Goal: Task Accomplishment & Management: Manage account settings

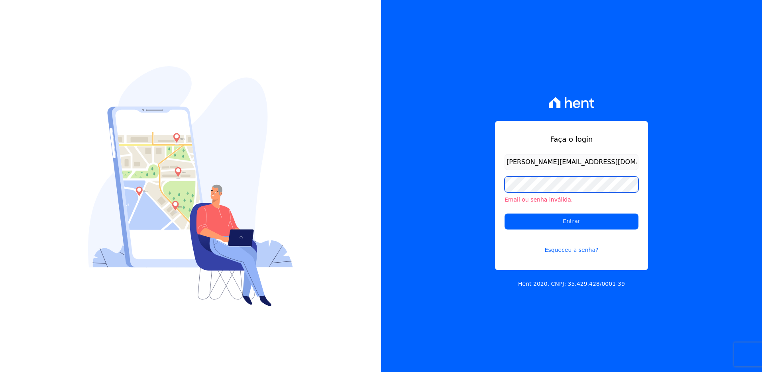
click at [421, 179] on div "Faça o login viviane.morandi@e-arke.com Email ou senha inválida. Entrar Esquece…" at bounding box center [571, 186] width 381 height 372
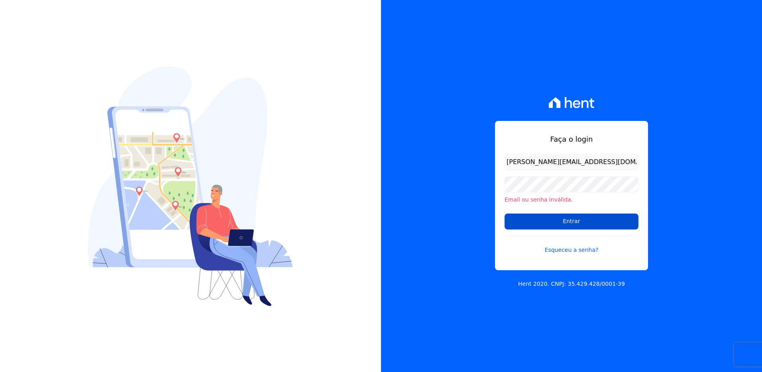
click at [510, 222] on input "Entrar" at bounding box center [572, 221] width 134 height 16
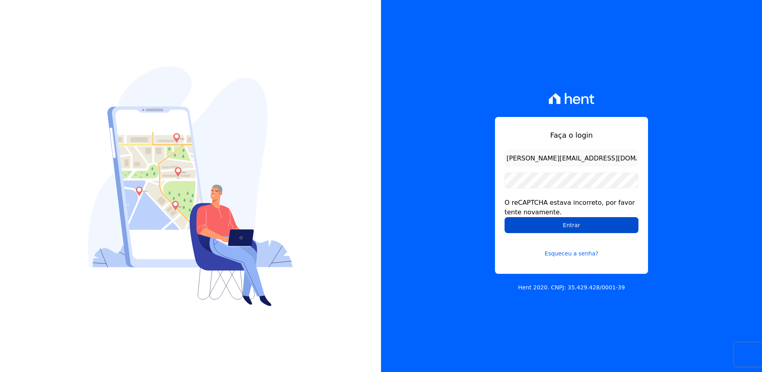
click at [582, 230] on input "Entrar" at bounding box center [572, 225] width 134 height 16
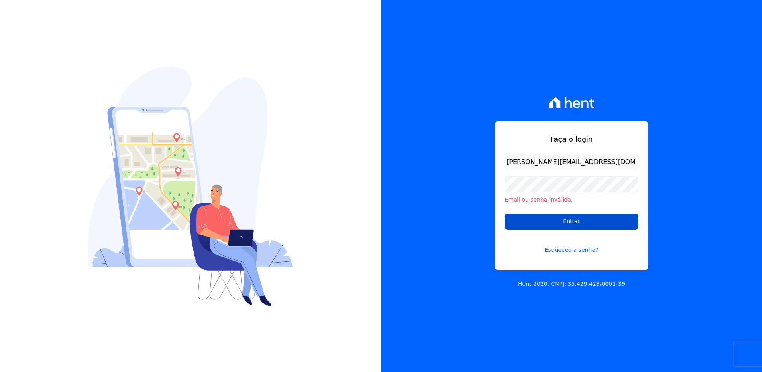
click at [557, 224] on input "Entrar" at bounding box center [572, 221] width 134 height 16
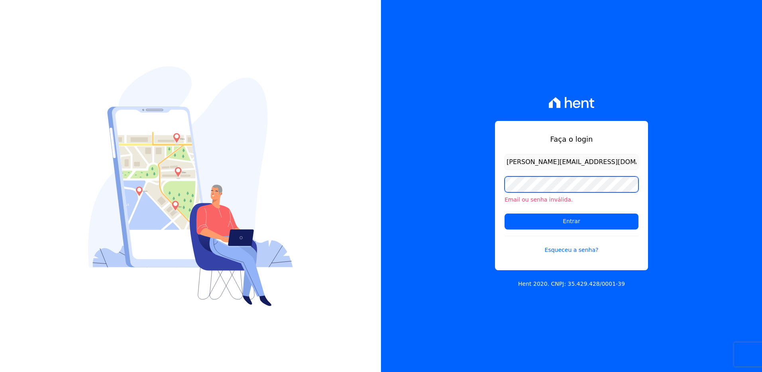
click at [354, 157] on div "Faça o login viviane.morandi@e-arke.com Email ou senha inválida. Entrar Esquece…" at bounding box center [381, 186] width 762 height 372
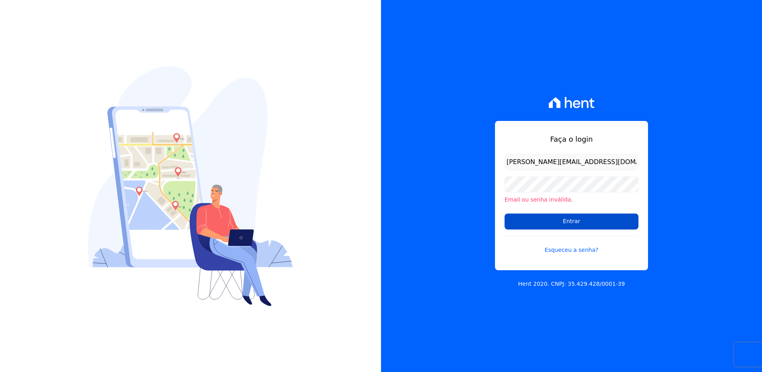
click at [514, 221] on input "Entrar" at bounding box center [572, 221] width 134 height 16
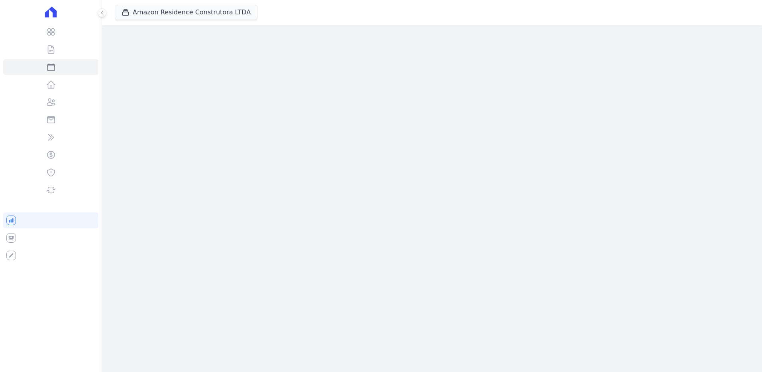
select select
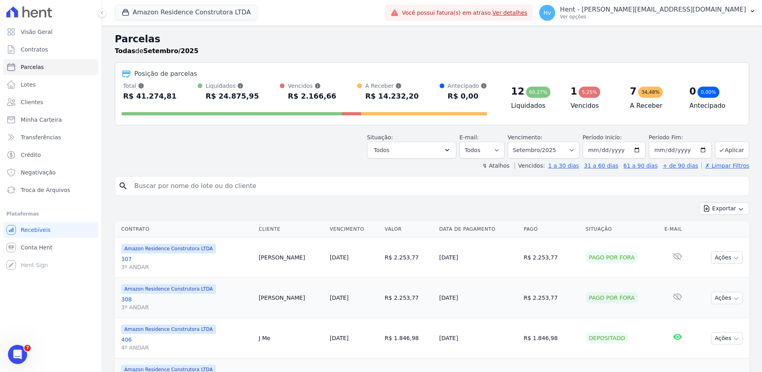
click at [373, 39] on h2 "Parcelas" at bounding box center [432, 39] width 635 height 14
click at [169, 12] on button "Amazon Residence Construtora LTDA" at bounding box center [186, 12] width 143 height 15
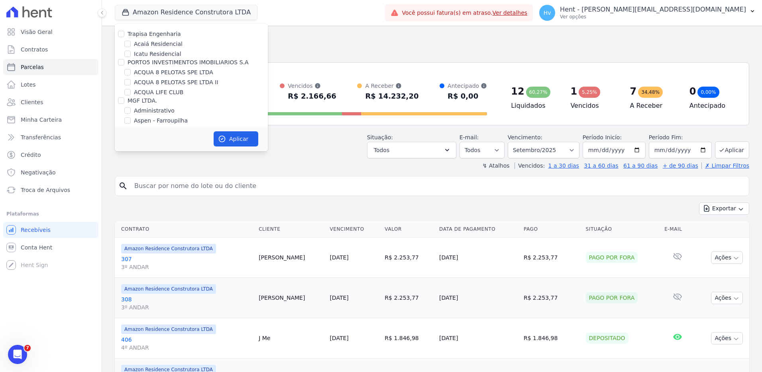
scroll to position [3036, 0]
click at [178, 147] on label "HARAS ROYAL RESIDENCE - WV" at bounding box center [201, 155] width 134 height 17
click at [131, 148] on input "HARAS ROYAL RESIDENCE - WV" at bounding box center [127, 151] width 6 height 6
checkbox input "true"
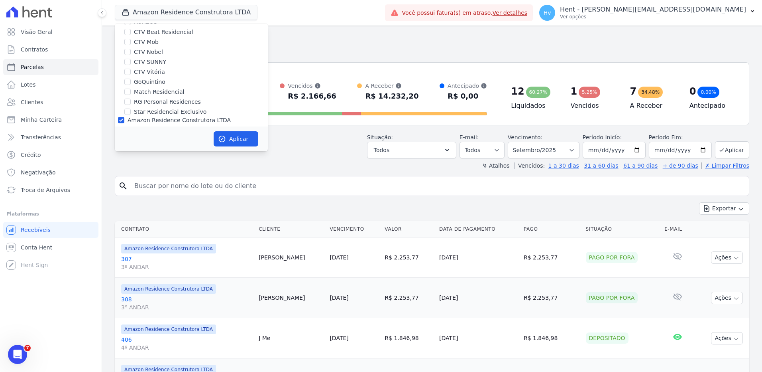
click at [179, 117] on label "Amazon Residence Construtora LTDA" at bounding box center [179, 120] width 103 height 6
click at [124, 117] on input "Amazon Residence Construtora LTDA" at bounding box center [121, 120] width 6 height 6
checkbox input "false"
click at [223, 134] on button "Aplicar" at bounding box center [236, 138] width 45 height 15
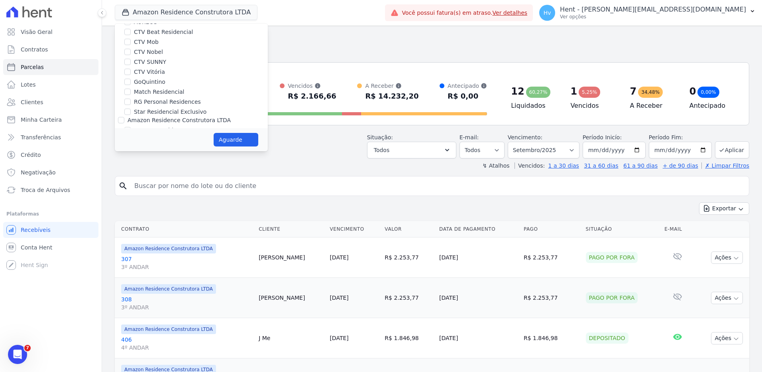
select select
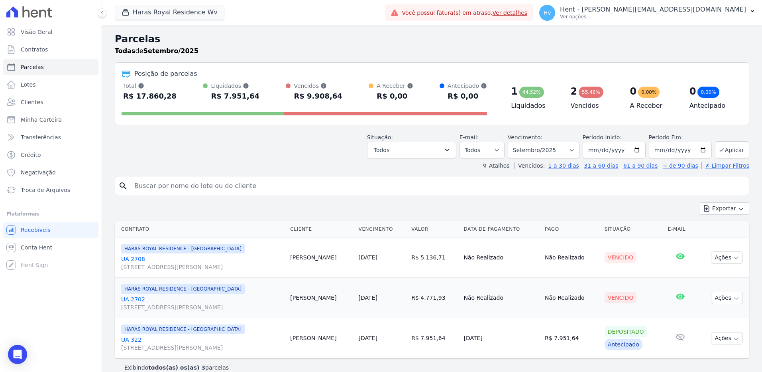
click at [363, 13] on div "Haras Royal Residence Wv Trapisa Engenharia Acaiá Residencial Icatu Residencial…" at bounding box center [248, 13] width 267 height 26
click at [34, 242] on link "Conta Hent" at bounding box center [50, 247] width 95 height 16
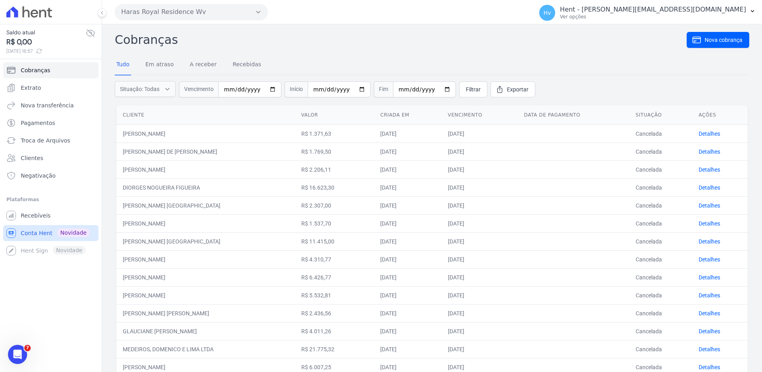
click at [20, 232] on link "Conta Hent Novidade" at bounding box center [50, 233] width 95 height 16
click at [37, 86] on span "Extrato" at bounding box center [31, 88] width 20 height 8
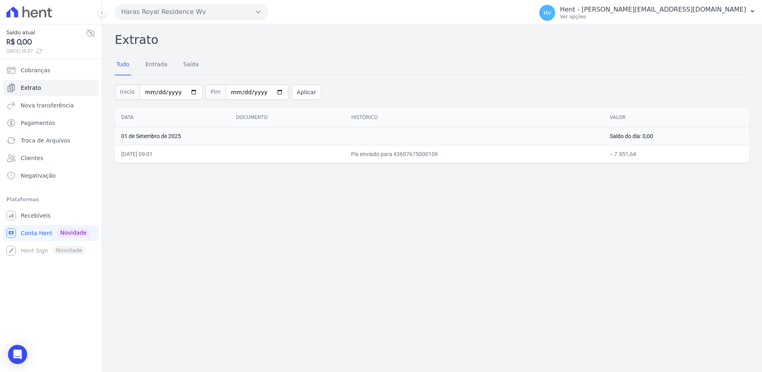
click at [155, 6] on button "Haras Royal Residence Wv" at bounding box center [191, 12] width 153 height 16
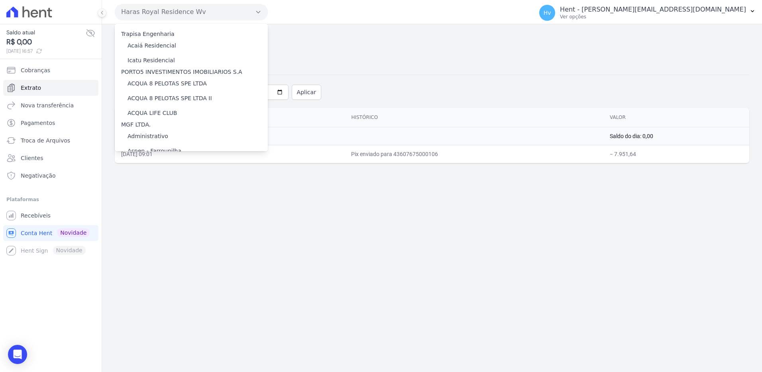
scroll to position [4085, 0]
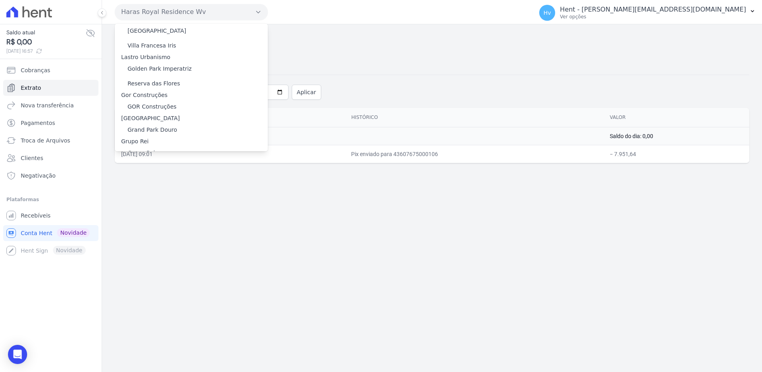
click at [191, 210] on label "HARAS ROYAL URBANISMO" at bounding box center [165, 214] width 75 height 8
click at [0, 0] on input "HARAS ROYAL URBANISMO" at bounding box center [0, 0] width 0 height 0
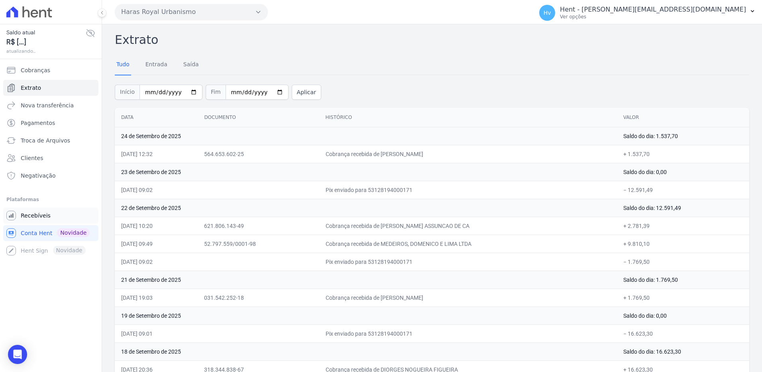
click at [49, 214] on link "Recebíveis" at bounding box center [50, 215] width 95 height 16
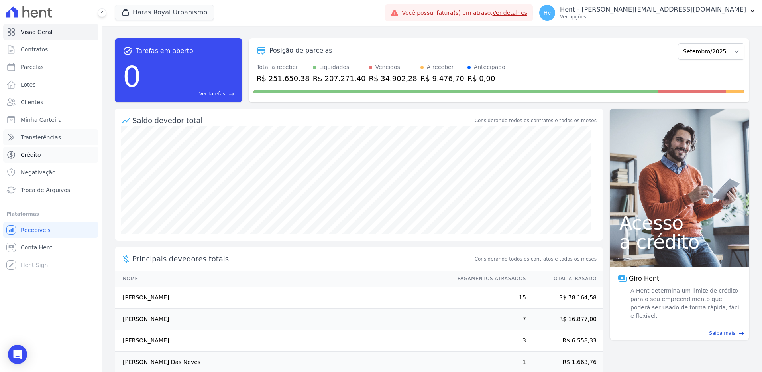
click at [45, 137] on span "Transferências" at bounding box center [41, 137] width 40 height 8
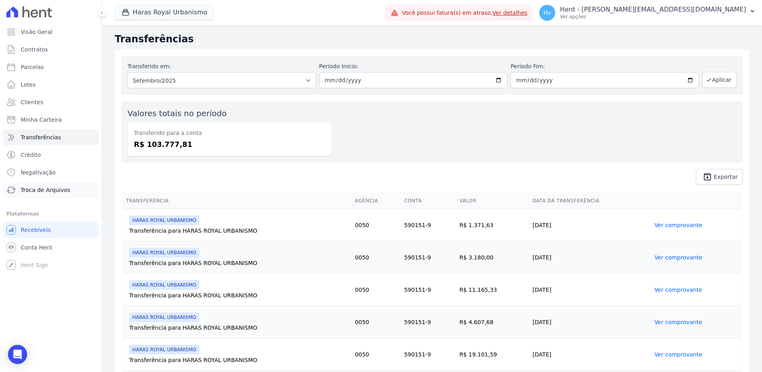
click at [46, 190] on span "Troca de Arquivos" at bounding box center [45, 190] width 49 height 8
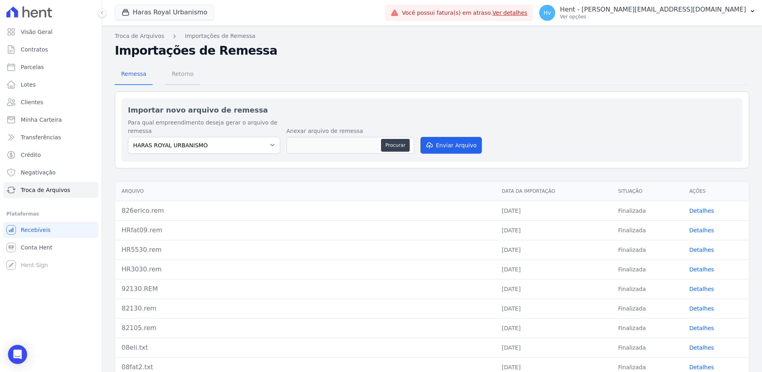
click at [184, 73] on span "Retorno" at bounding box center [182, 74] width 31 height 16
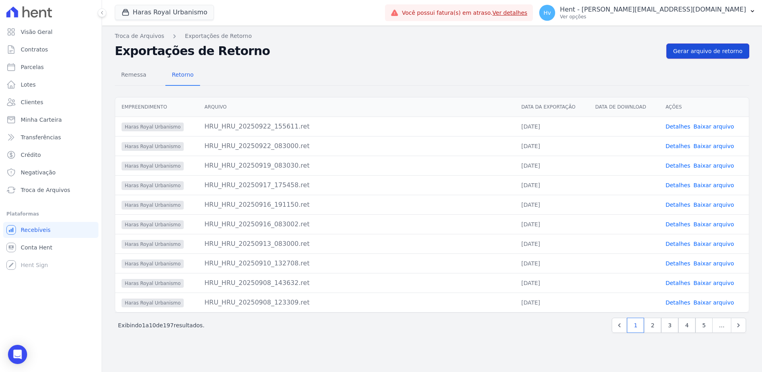
click at [715, 51] on span "Gerar arquivo de retorno" at bounding box center [707, 51] width 69 height 8
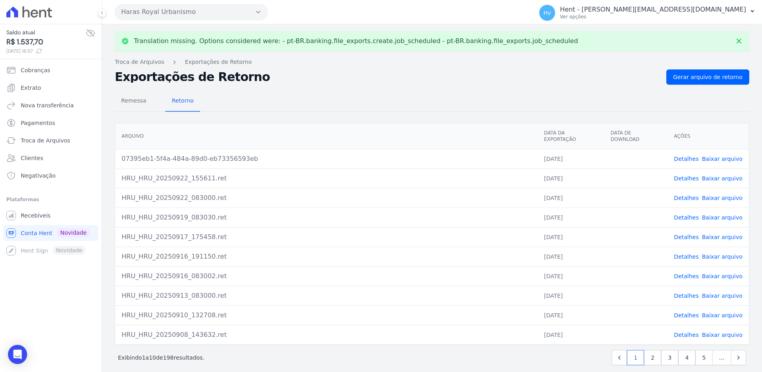
click at [716, 155] on link "Baixar arquivo" at bounding box center [722, 158] width 41 height 6
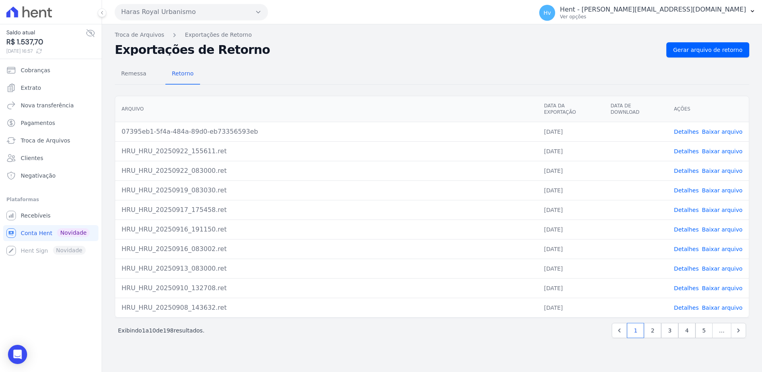
click at [368, 45] on h2 "Exportações de Retorno" at bounding box center [387, 49] width 545 height 11
click at [26, 86] on span "Extrato" at bounding box center [31, 88] width 20 height 8
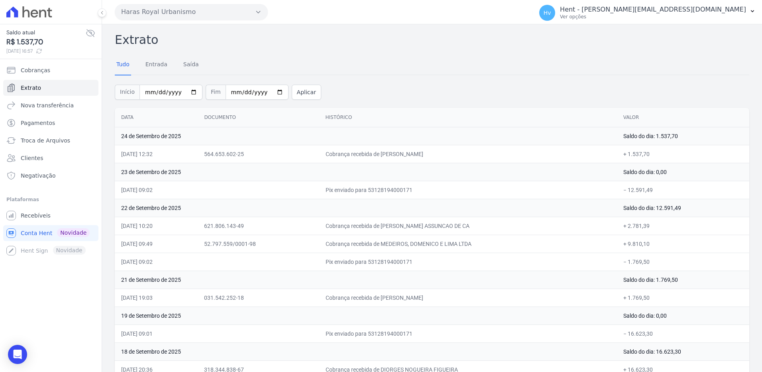
drag, startPoint x: 429, startPoint y: 35, endPoint x: 415, endPoint y: 5, distance: 33.2
click at [429, 34] on h2 "Extrato" at bounding box center [432, 40] width 635 height 18
click at [170, 12] on button "Haras Royal Urbanismo" at bounding box center [191, 12] width 153 height 16
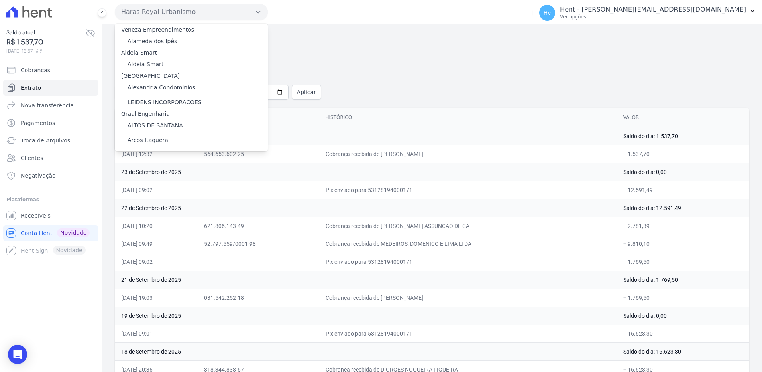
scroll to position [6550, 0]
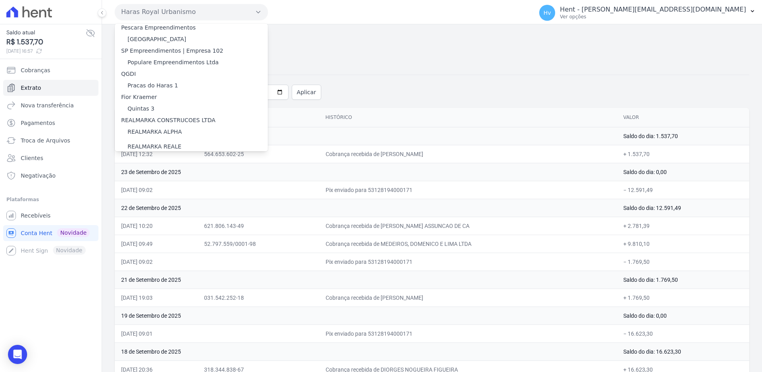
click at [175, 203] on label "Reserva Vale dos Ipes" at bounding box center [169, 207] width 83 height 8
click at [0, 0] on input "Reserva Vale dos Ipes" at bounding box center [0, 0] width 0 height 0
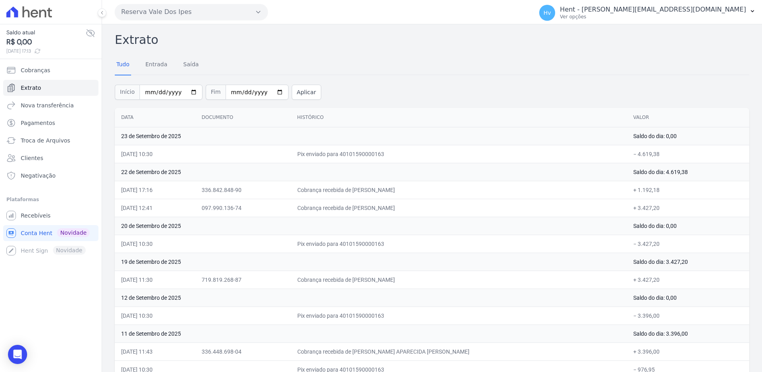
click at [447, 65] on div "Tudo Entrada Saída" at bounding box center [432, 65] width 635 height 20
click at [393, 185] on td "Cobrança recebida de RONALDO MARIANO DE SILVA" at bounding box center [459, 190] width 336 height 18
click at [472, 75] on div "Início 2025-09-01 Fim 2025-09-24 Aplicar" at bounding box center [432, 91] width 635 height 33
